Goal: Task Accomplishment & Management: Manage account settings

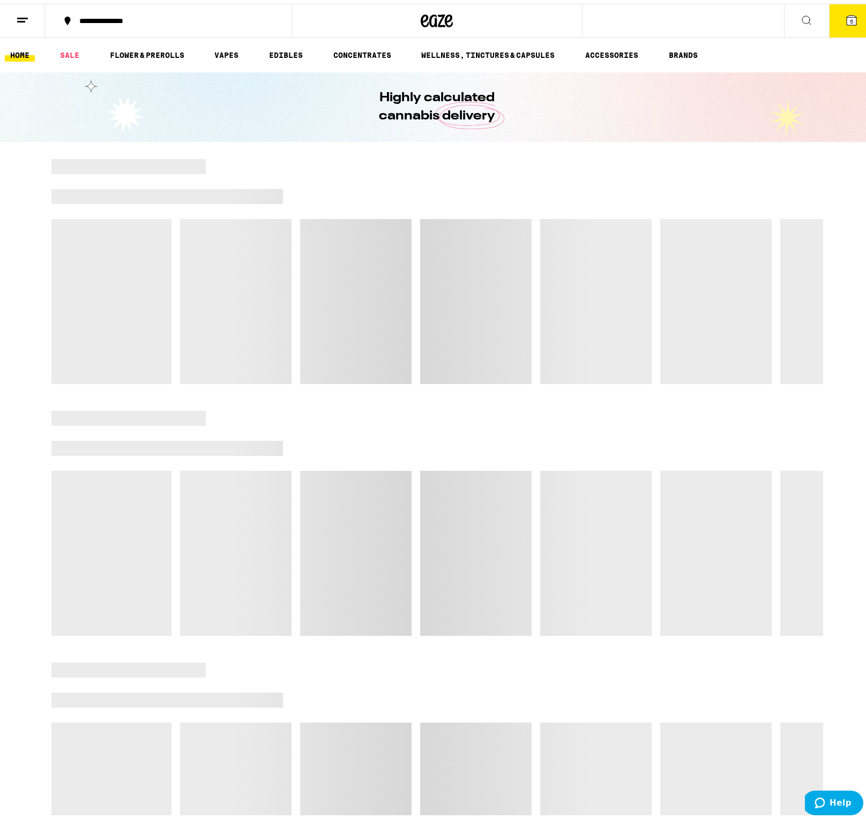
click at [33, 20] on button at bounding box center [22, 18] width 45 height 34
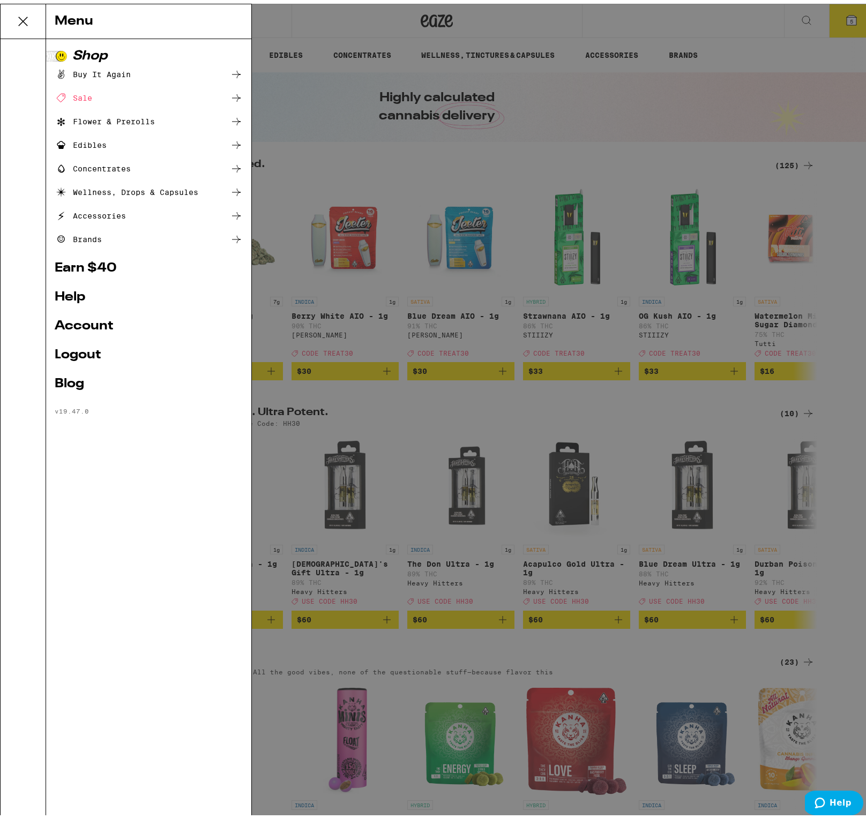
click at [85, 348] on link "Logout" at bounding box center [149, 351] width 188 height 13
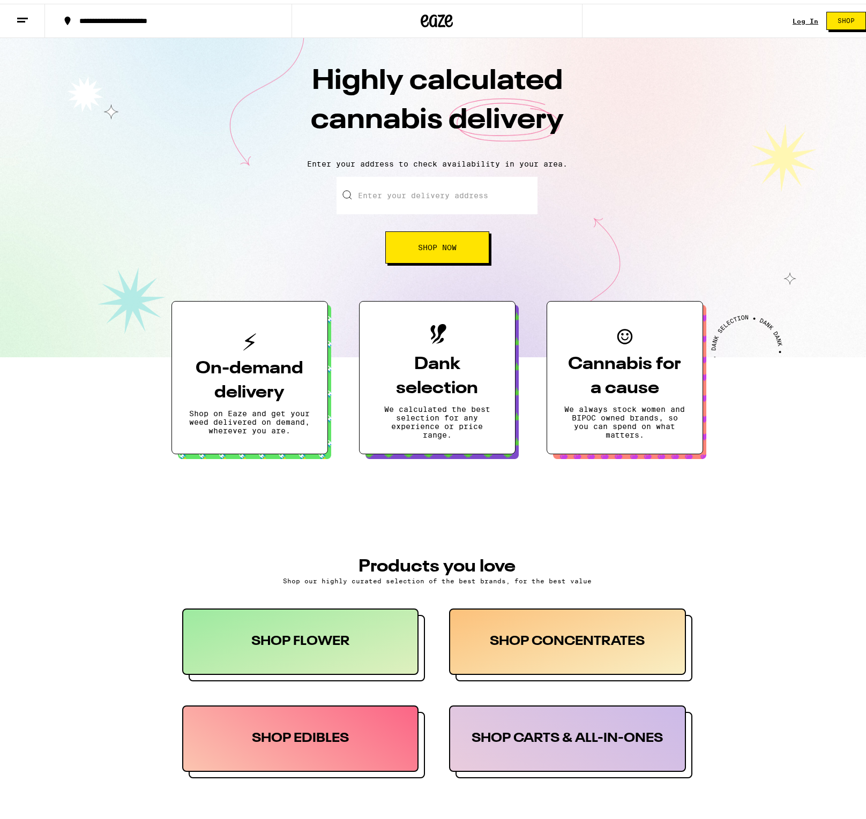
click at [792, 17] on div "Log In" at bounding box center [805, 17] width 26 height 7
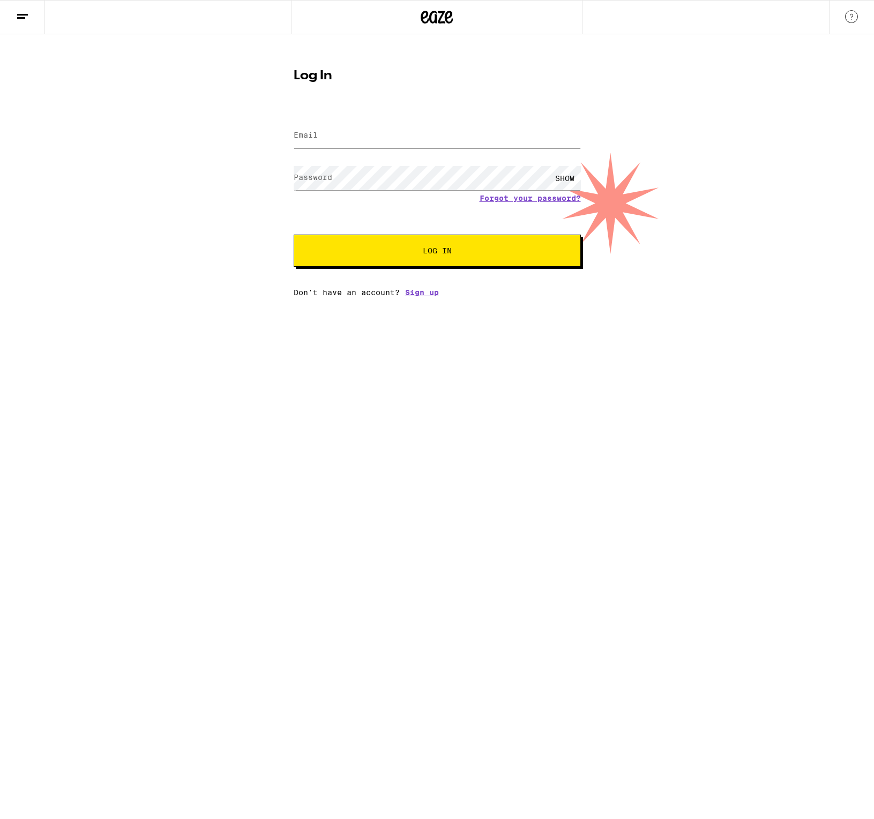
type input "[EMAIL_ADDRESS][DOMAIN_NAME]"
click at [360, 146] on input "[EMAIL_ADDRESS][DOMAIN_NAME]" at bounding box center [437, 136] width 287 height 24
click at [415, 250] on span "Log In" at bounding box center [437, 250] width 200 height 7
